Goal: Information Seeking & Learning: Learn about a topic

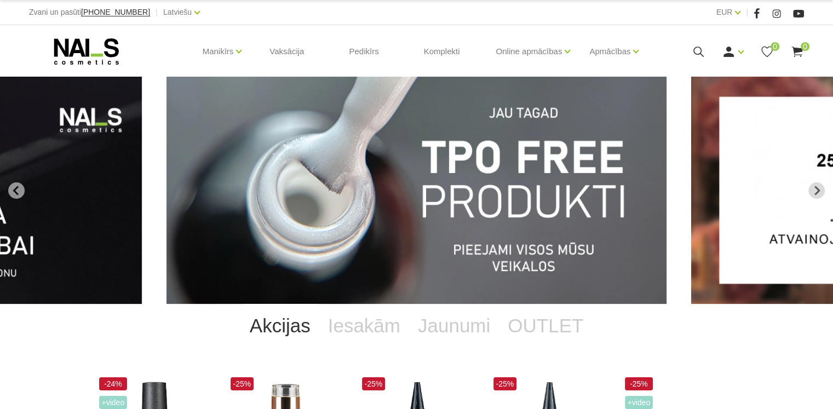
click at [525, 169] on img "1 of 13" at bounding box center [416, 190] width 500 height 227
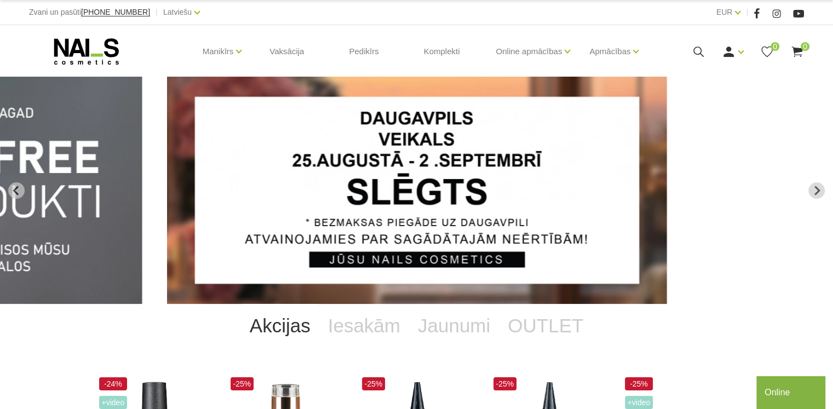
click at [13, 193] on icon "Go to last slide" at bounding box center [17, 191] width 10 height 10
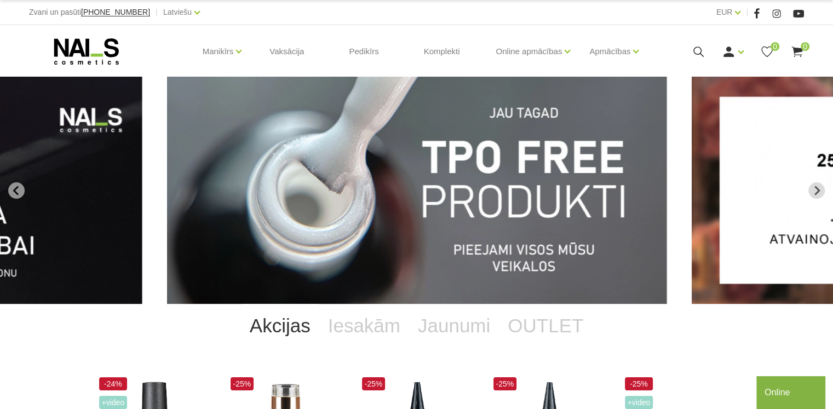
click at [495, 278] on img "1 of 13" at bounding box center [417, 190] width 500 height 227
click at [519, 112] on img "1 of 13" at bounding box center [416, 190] width 500 height 227
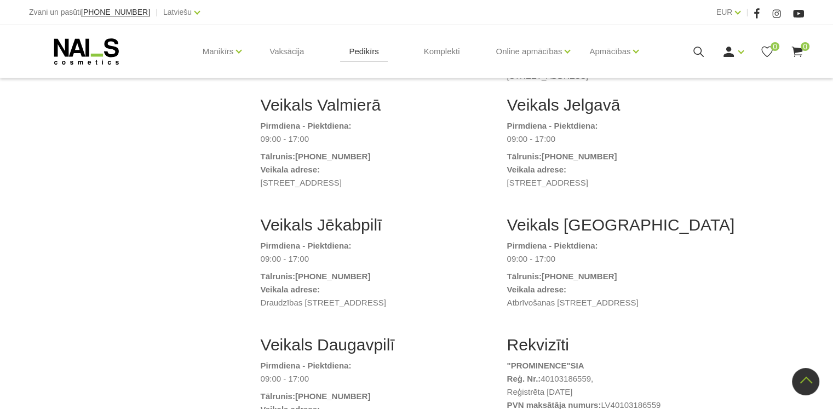
scroll to position [329, 0]
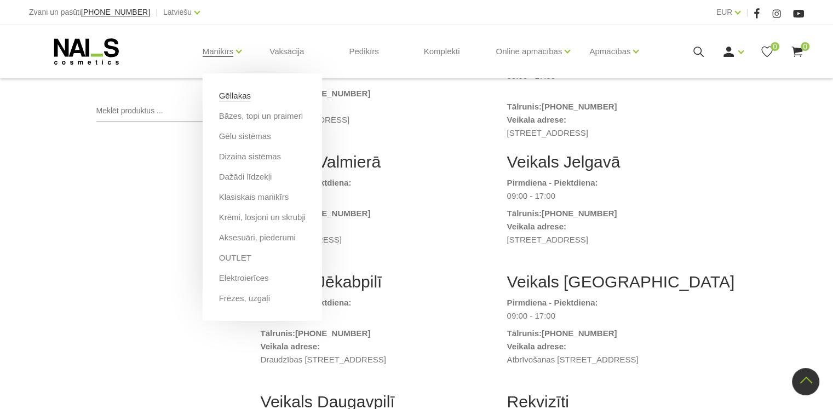
click at [228, 95] on link "Gēllakas" at bounding box center [235, 96] width 32 height 12
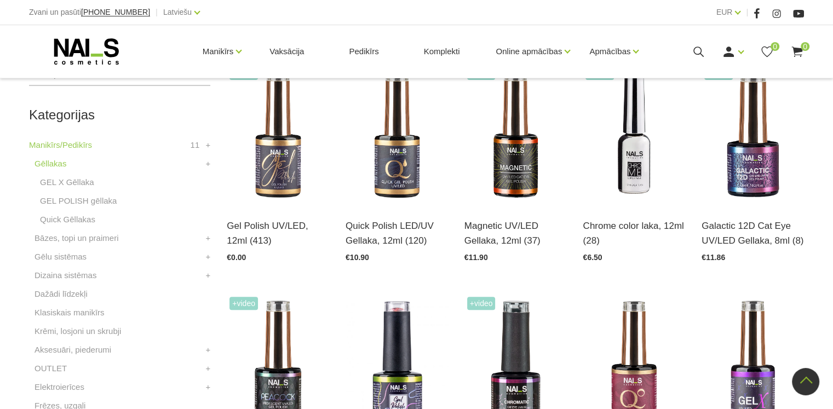
scroll to position [274, 0]
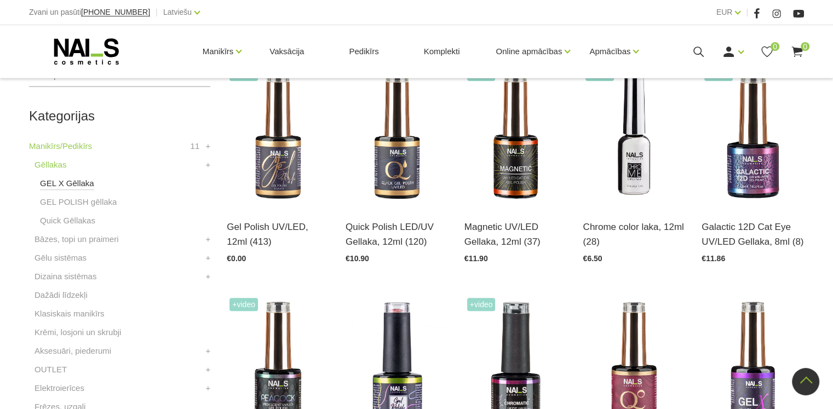
click at [82, 182] on link "GEL X Gēllaka" at bounding box center [67, 183] width 54 height 13
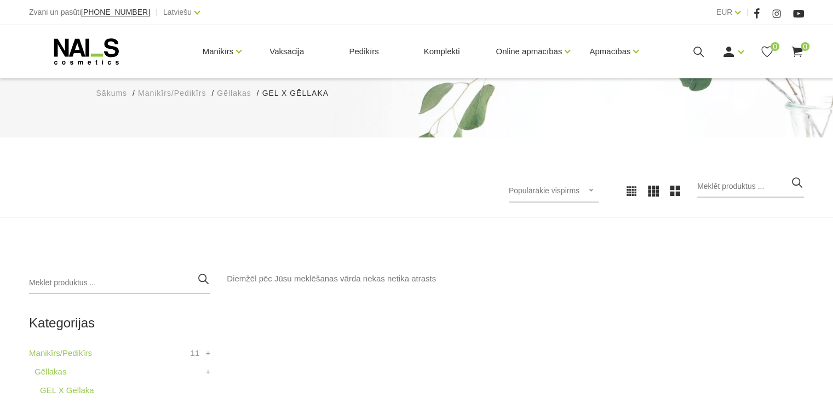
scroll to position [274, 0]
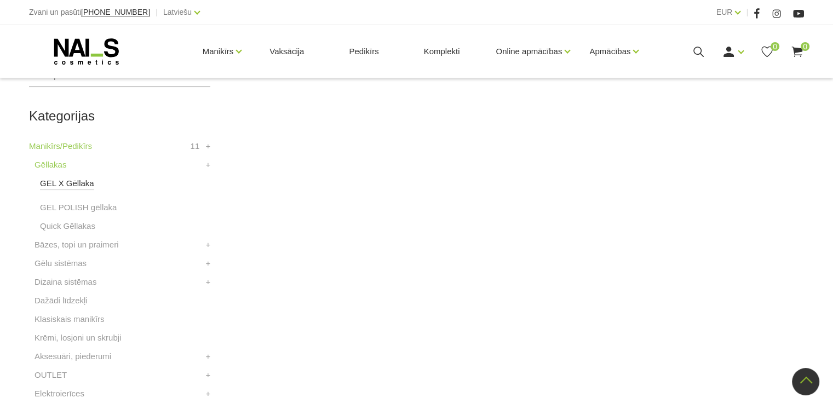
click at [73, 183] on link "GEL X Gēllaka" at bounding box center [67, 183] width 54 height 13
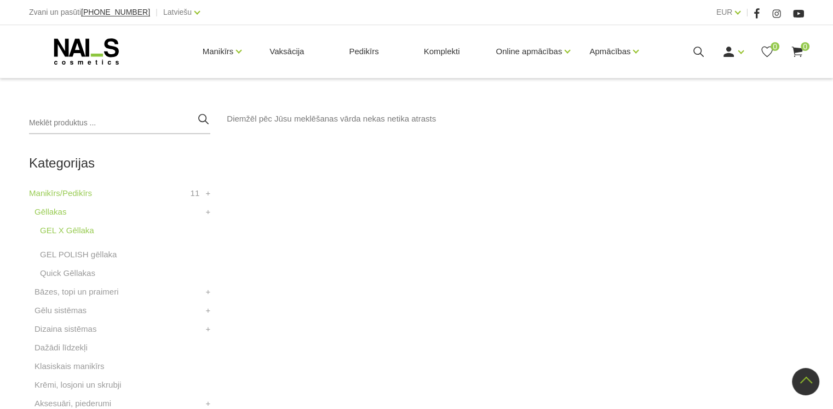
scroll to position [219, 0]
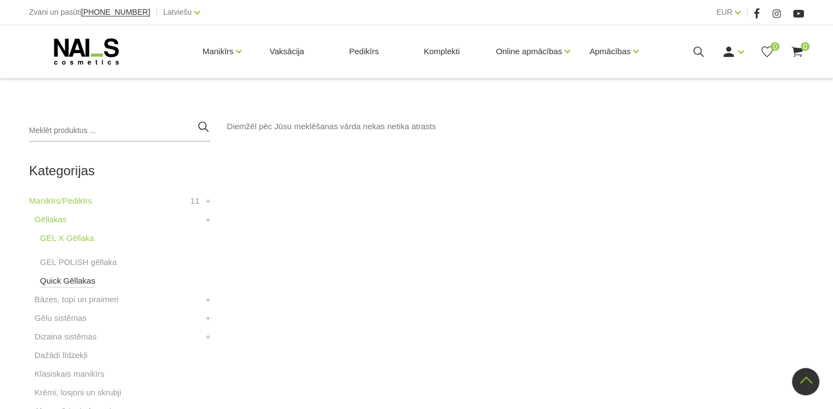
click at [60, 281] on link "Quick Gēllakas" at bounding box center [67, 280] width 55 height 13
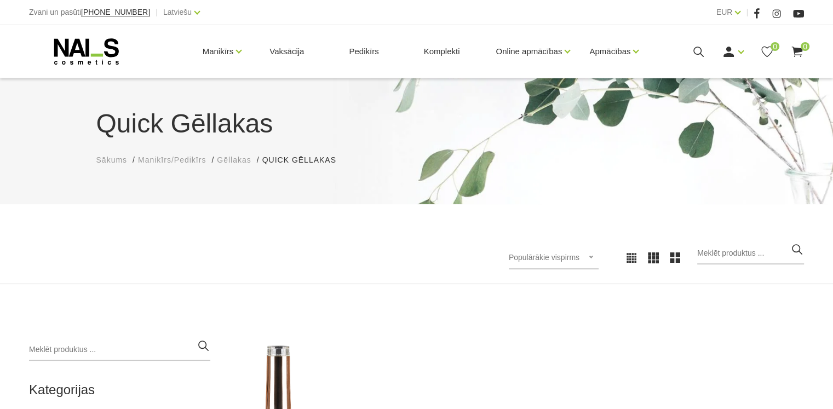
scroll to position [329, 0]
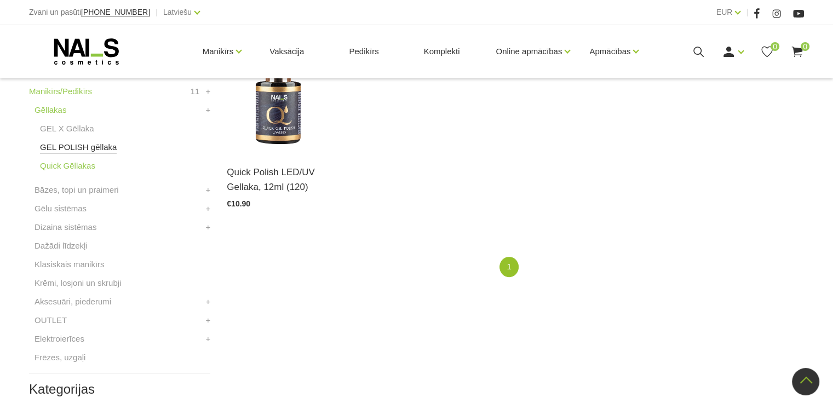
click at [74, 145] on link "GEL POLISH gēllaka" at bounding box center [78, 147] width 77 height 13
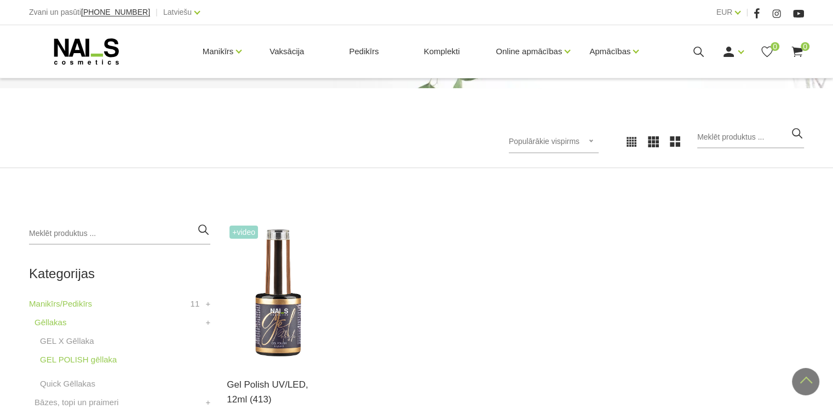
scroll to position [110, 0]
